Goal: Transaction & Acquisition: Book appointment/travel/reservation

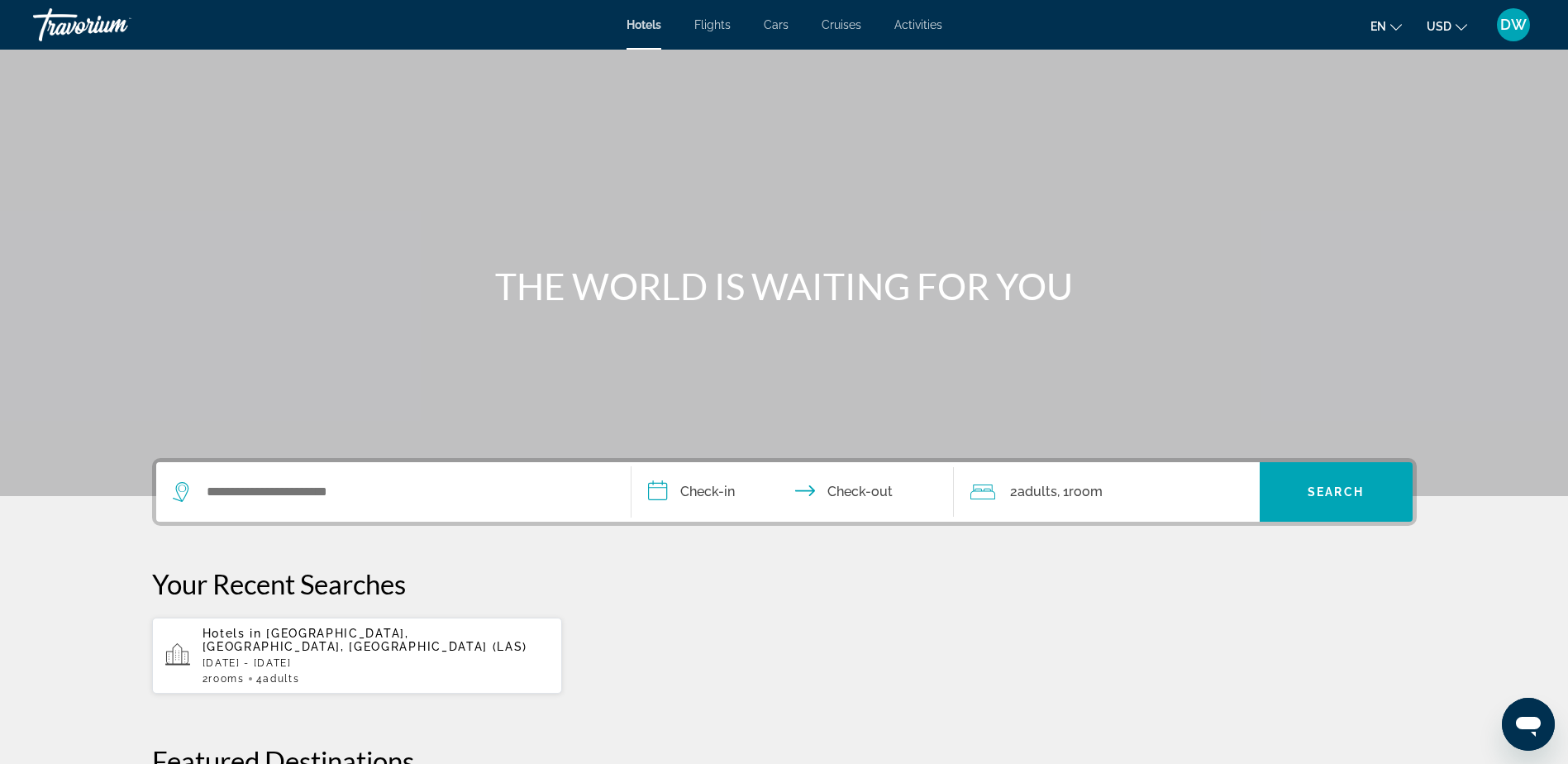
click at [1463, 29] on icon "Change currency" at bounding box center [1461, 27] width 12 height 7
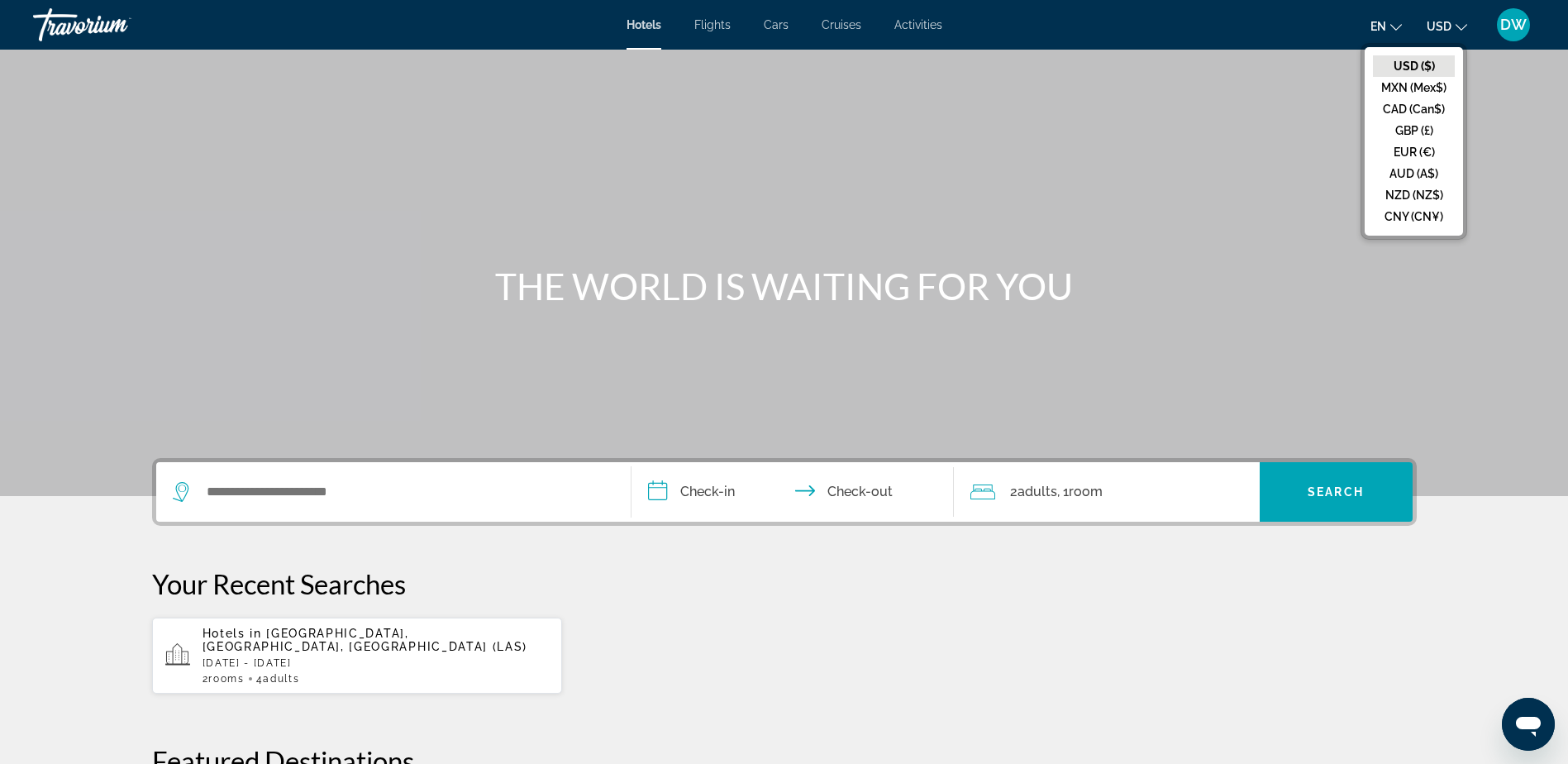
click at [1520, 25] on span "DW" at bounding box center [1513, 24] width 26 height 16
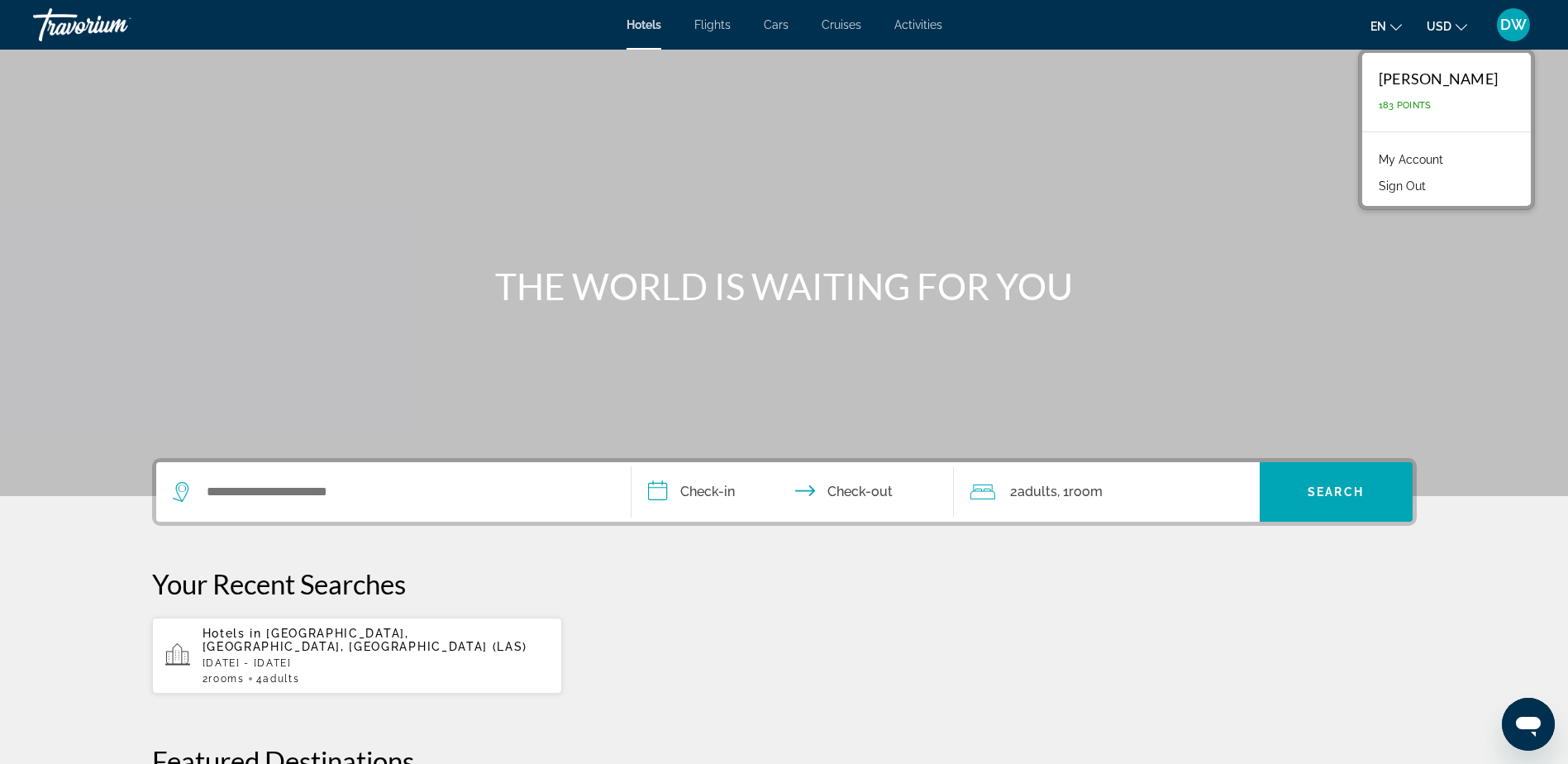
click at [914, 25] on span "Activities" at bounding box center [918, 25] width 47 height 14
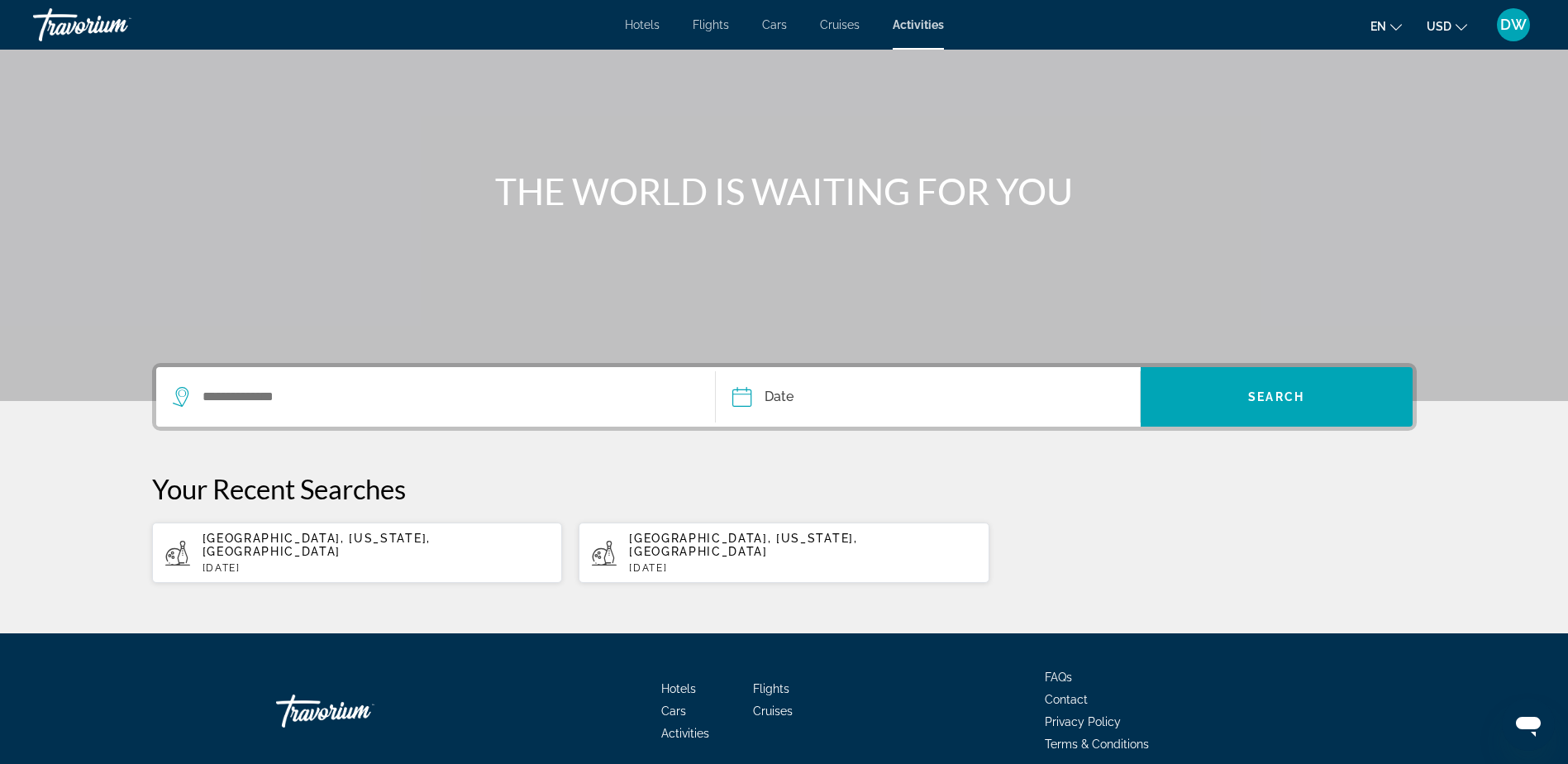
scroll to position [154, 0]
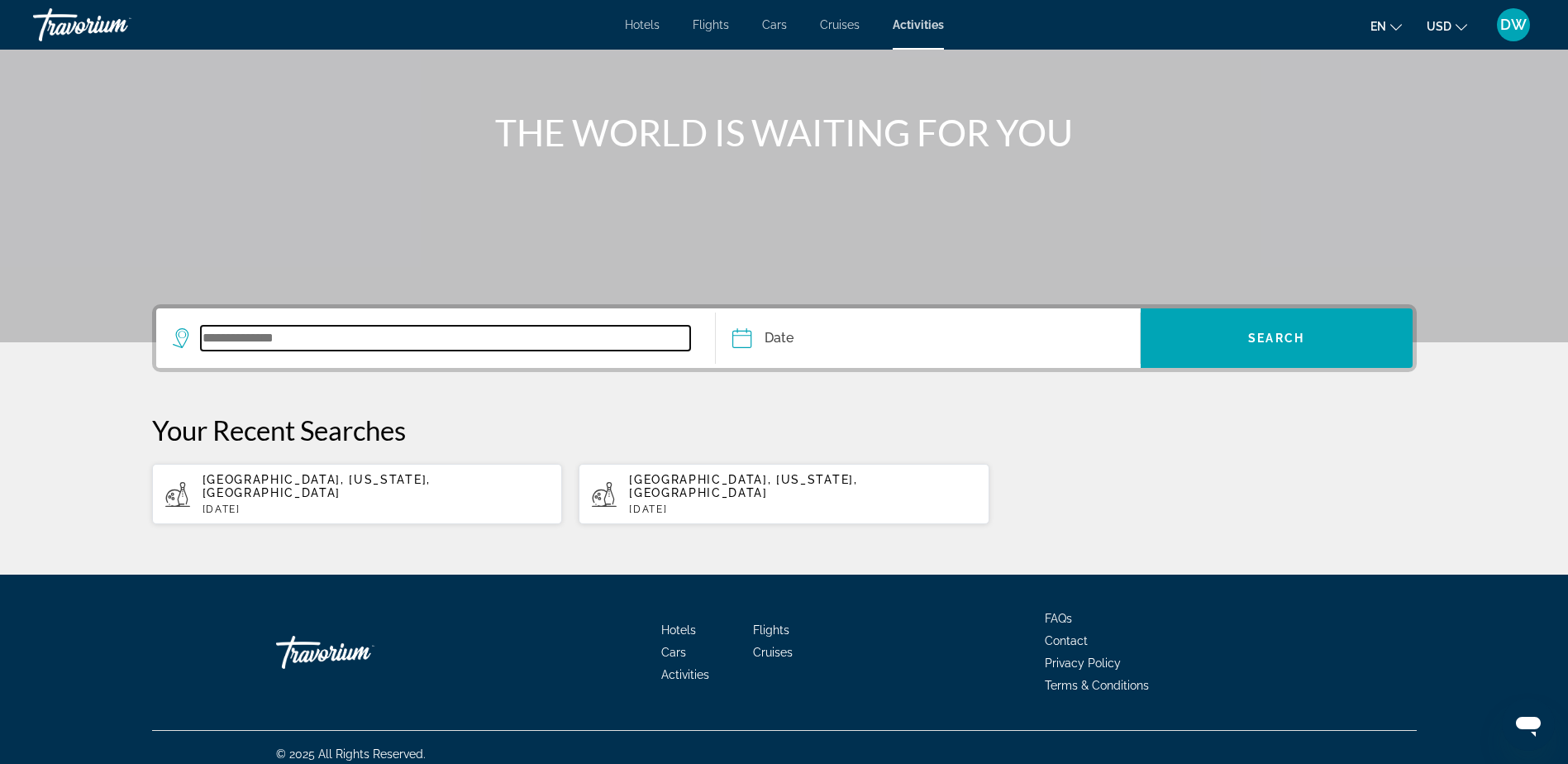
click at [202, 338] on input "Search widget" at bounding box center [446, 338] width 490 height 25
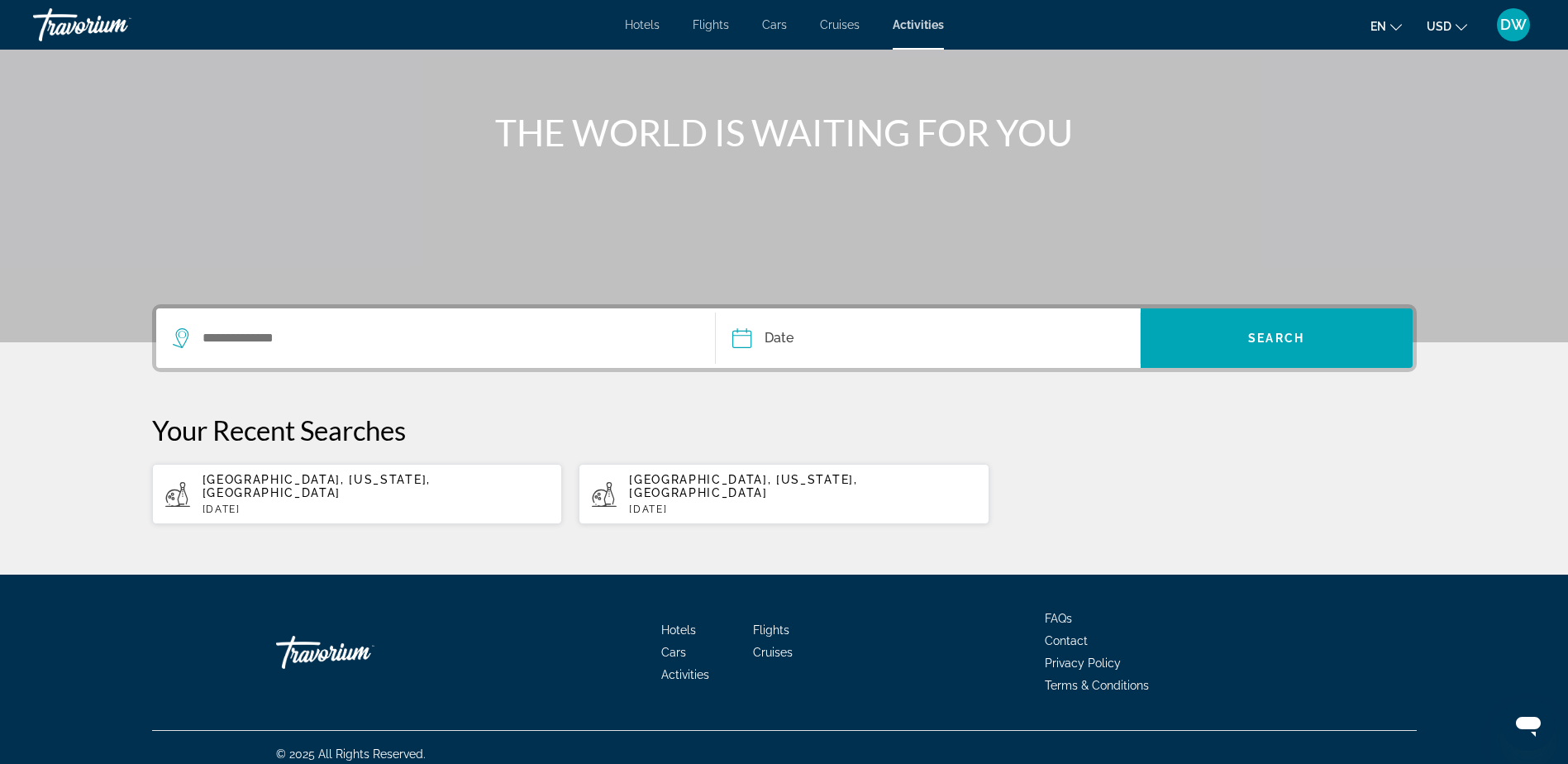
click at [1459, 26] on icon "Change currency" at bounding box center [1461, 27] width 12 height 12
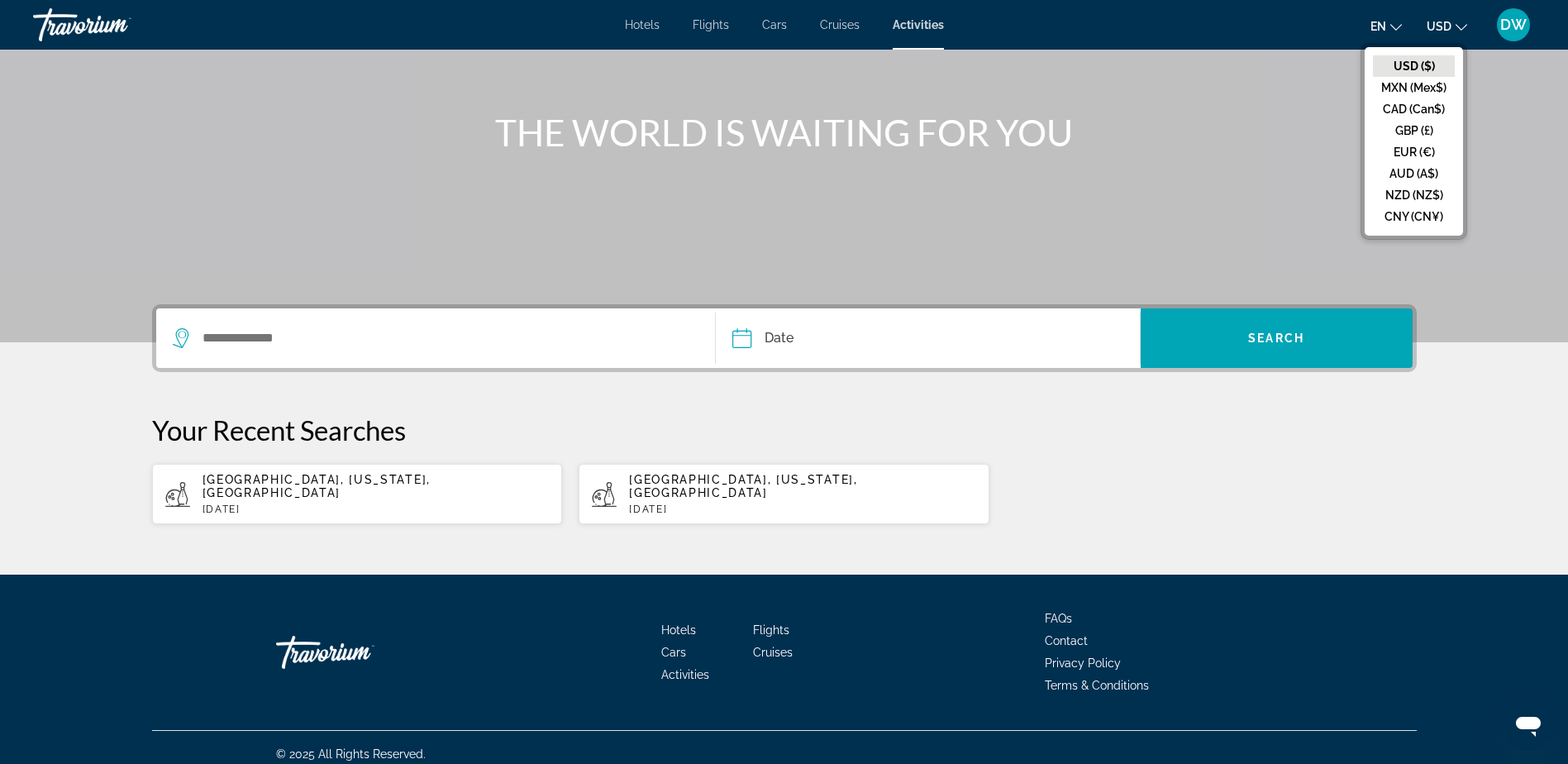
click at [903, 37] on div "Hotels Flights Cars Cruises Activities Hotels Flights Cars Cruises Activities e…" at bounding box center [784, 24] width 1568 height 43
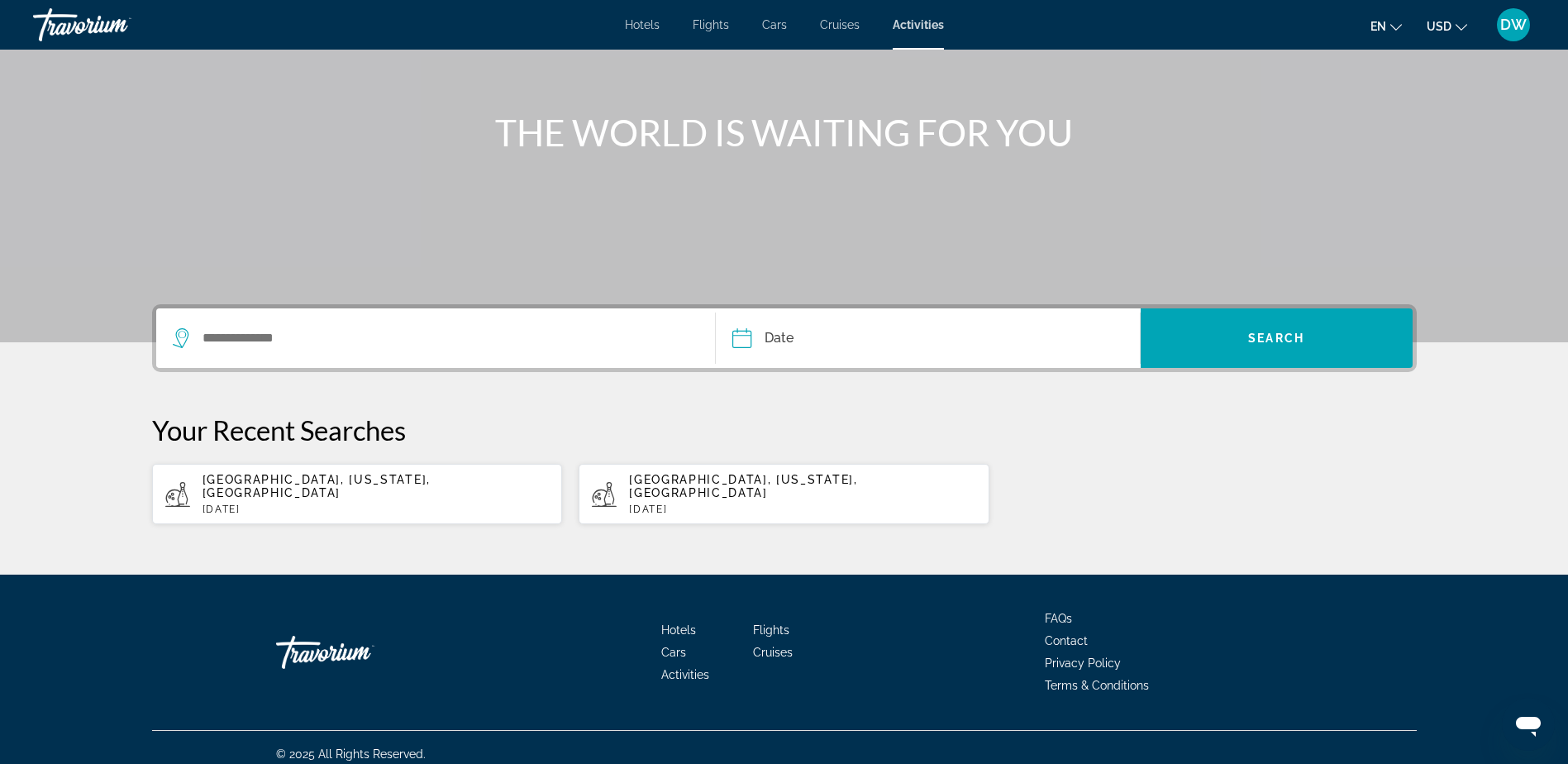
click at [693, 668] on span "Activities" at bounding box center [684, 675] width 47 height 14
